Goal: Find specific page/section: Find specific page/section

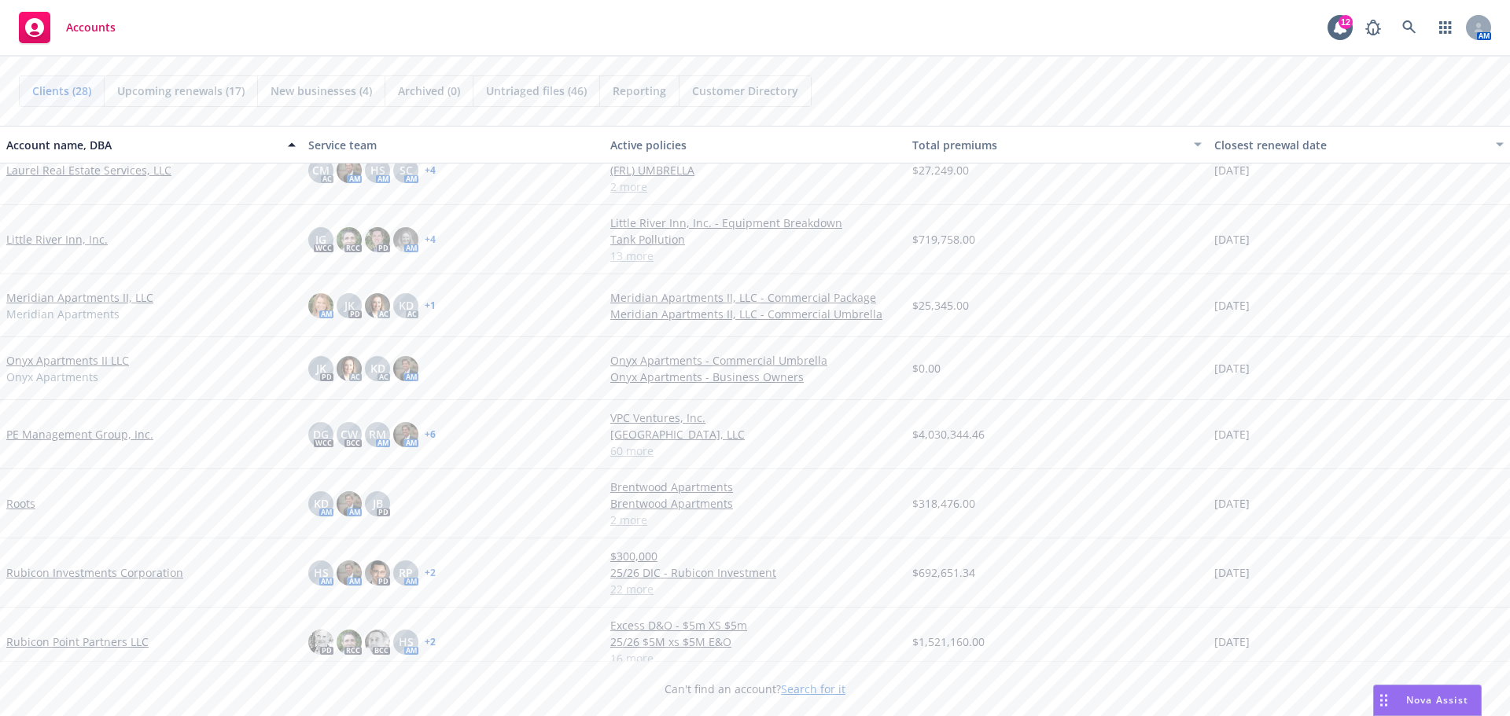
scroll to position [944, 0]
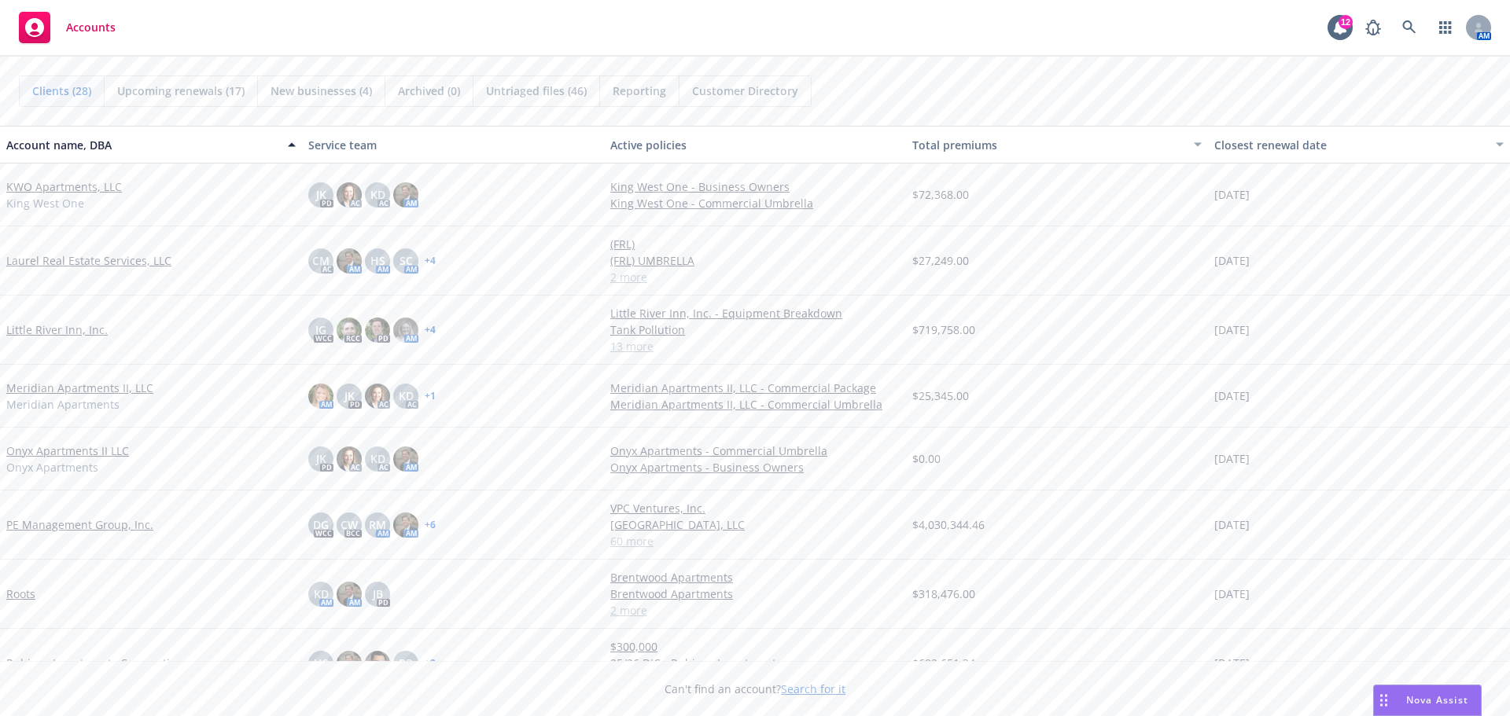
click at [93, 524] on link "PE Management Group, Inc." at bounding box center [79, 525] width 147 height 17
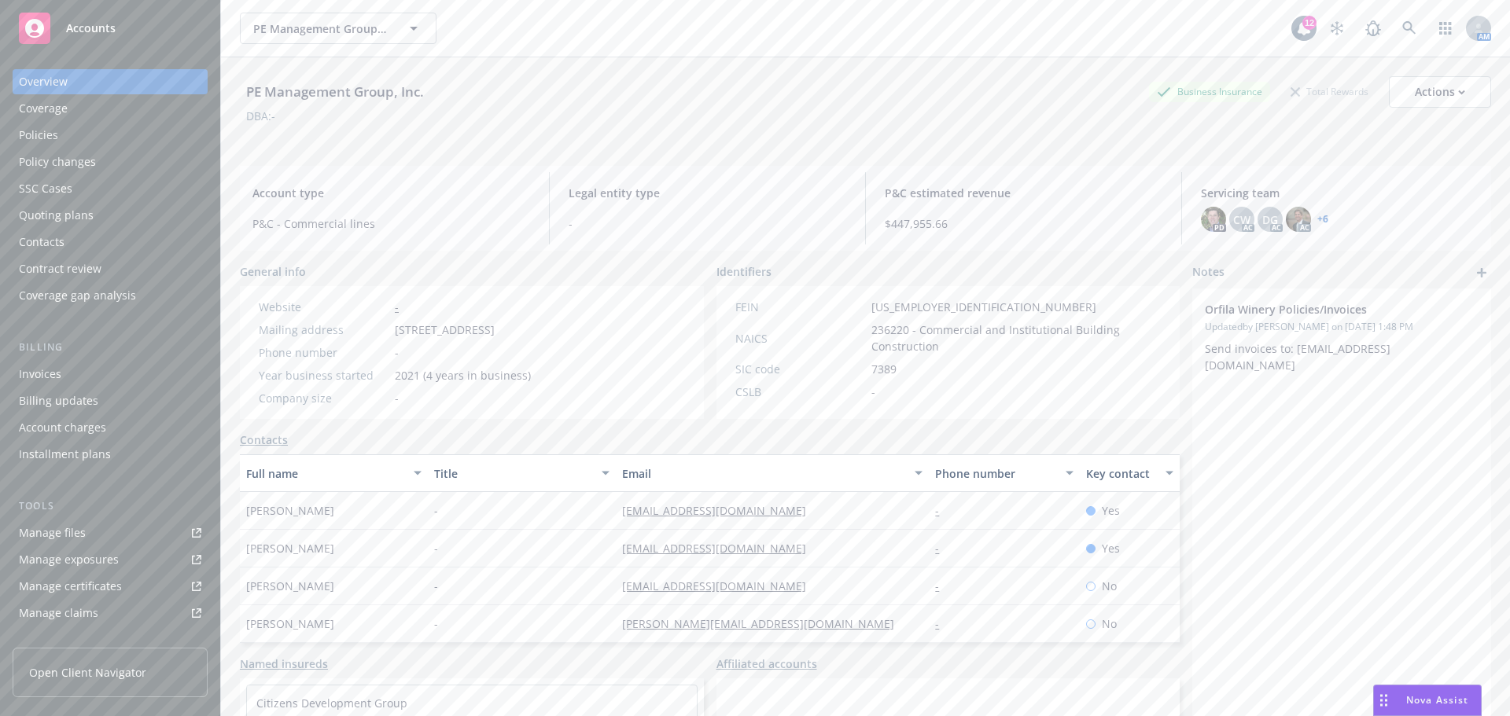
click at [59, 142] on div "Policies" at bounding box center [110, 135] width 182 height 25
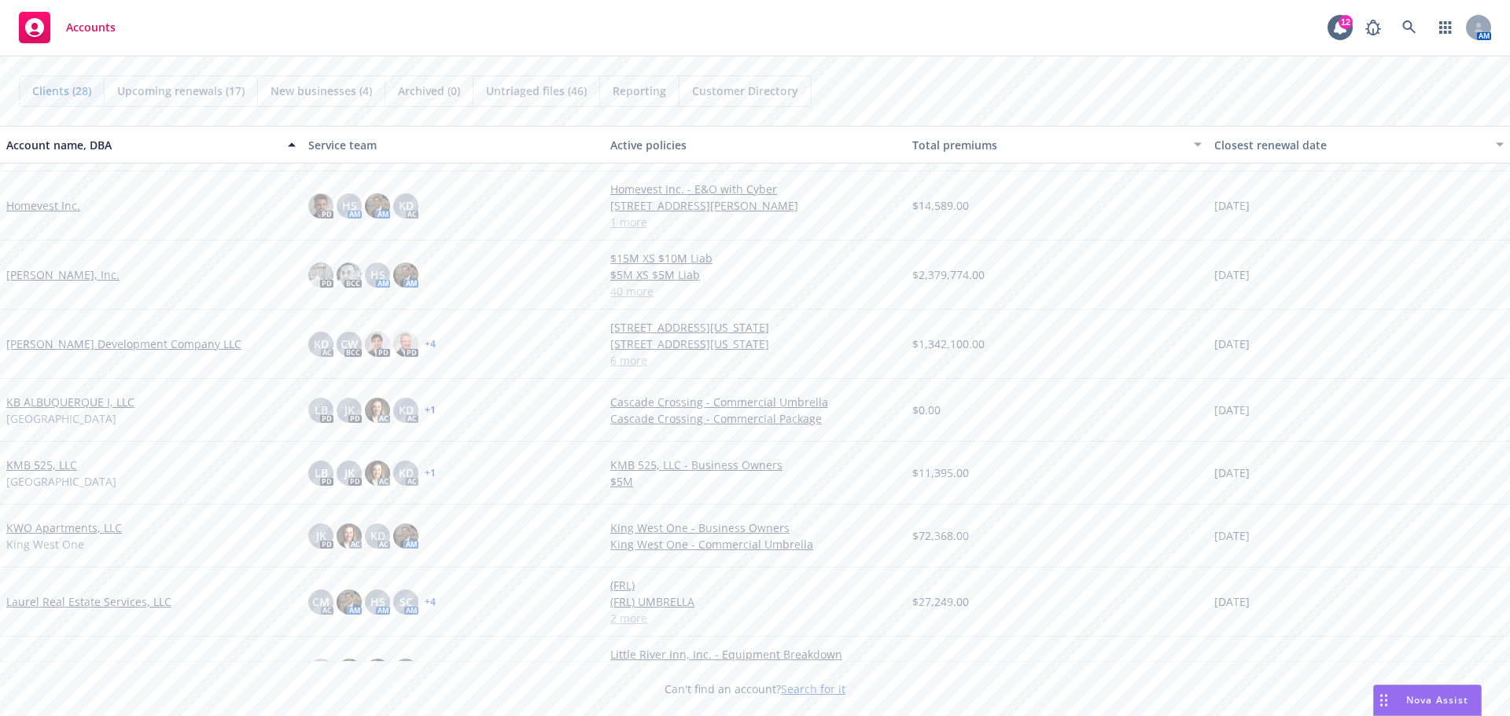
scroll to position [629, 0]
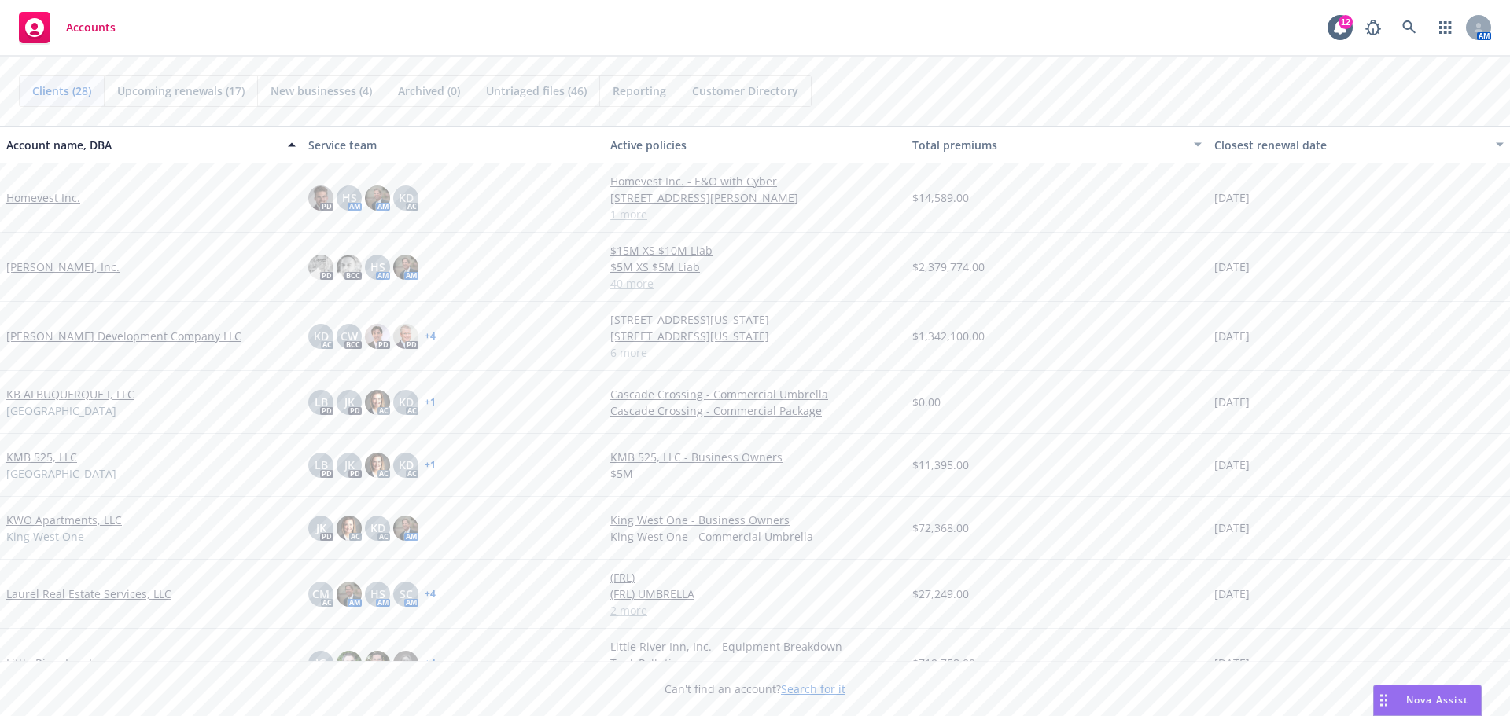
click at [64, 267] on link "[PERSON_NAME], Inc." at bounding box center [62, 267] width 113 height 17
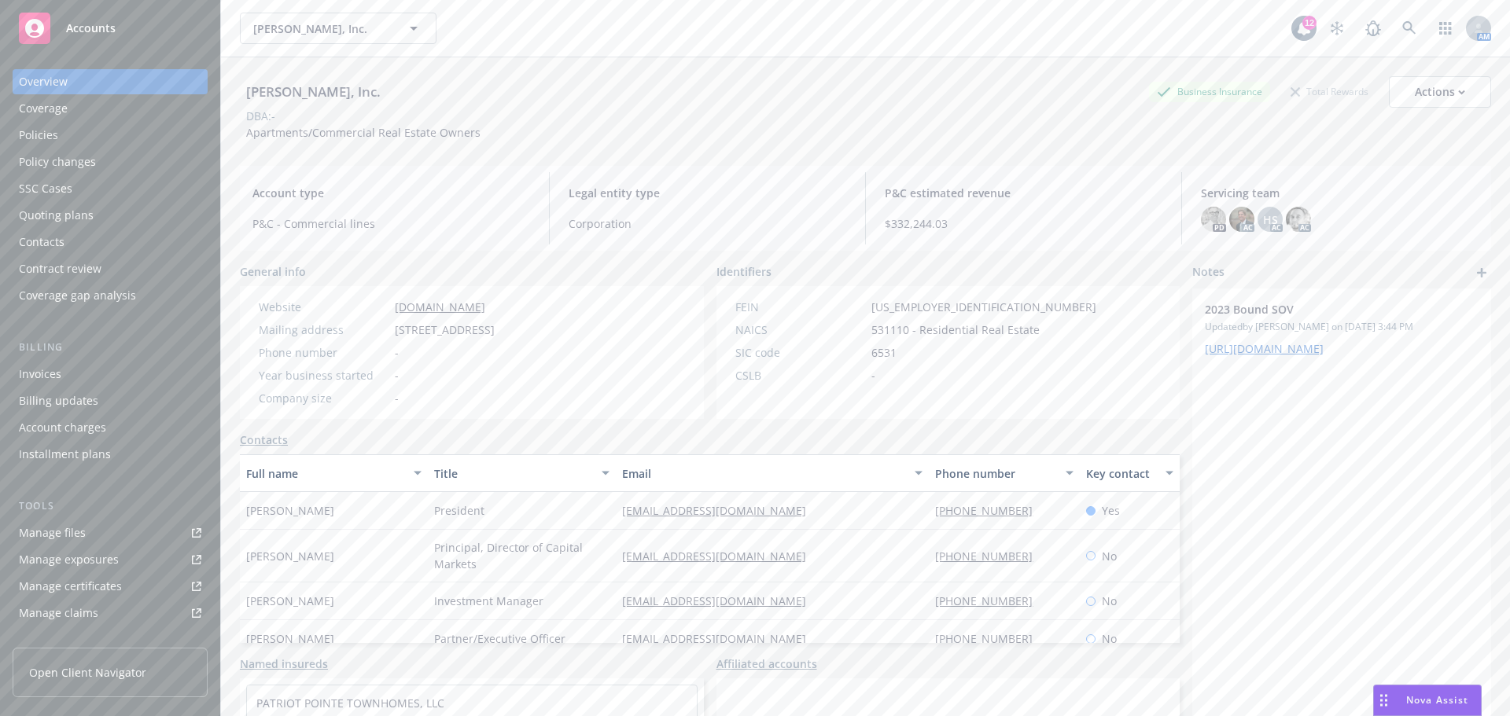
click at [47, 127] on div "Policies" at bounding box center [38, 135] width 39 height 25
